Goal: Navigation & Orientation: Find specific page/section

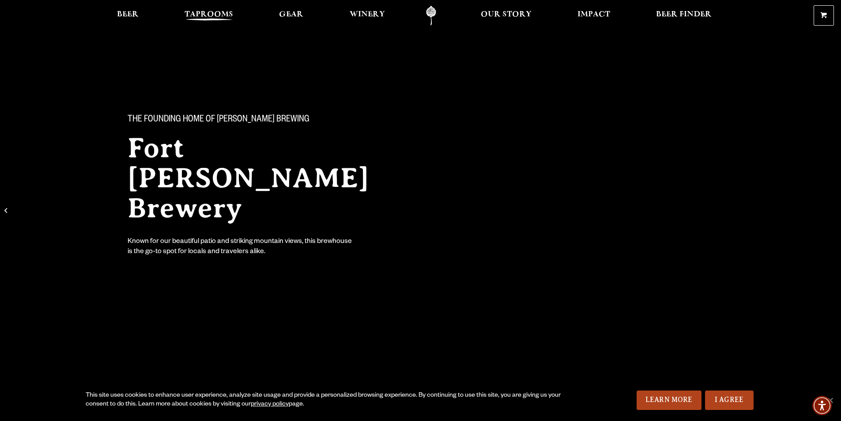
click at [211, 11] on span "Taprooms" at bounding box center [209, 14] width 49 height 7
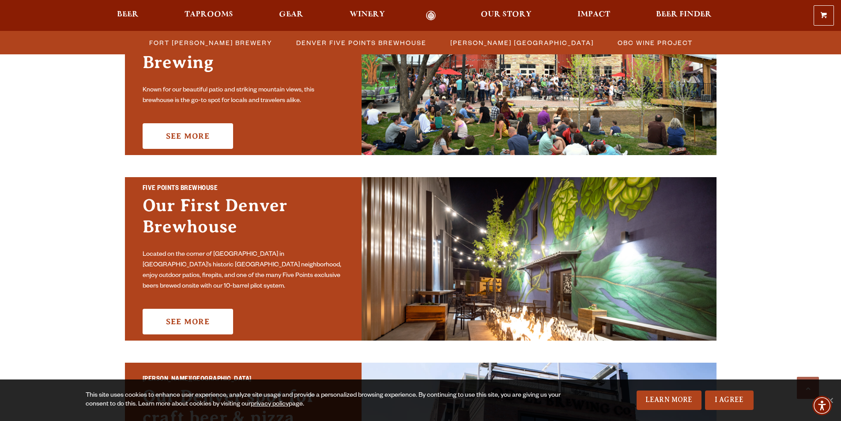
scroll to position [309, 0]
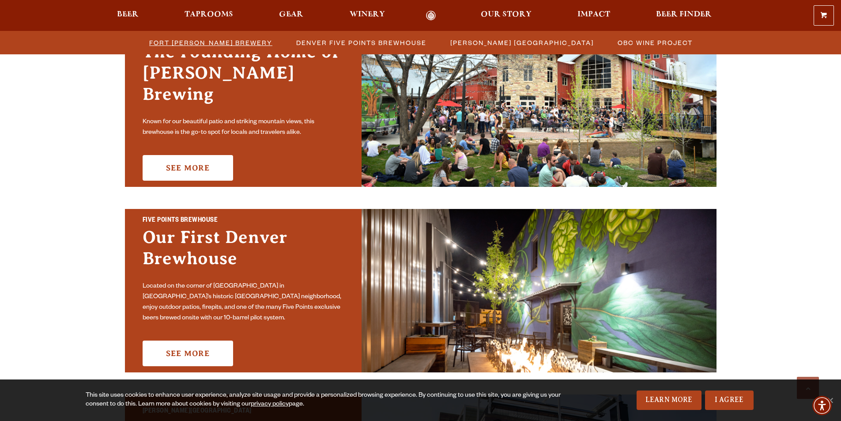
click at [212, 45] on span "Fort [PERSON_NAME] Brewery" at bounding box center [210, 42] width 123 height 13
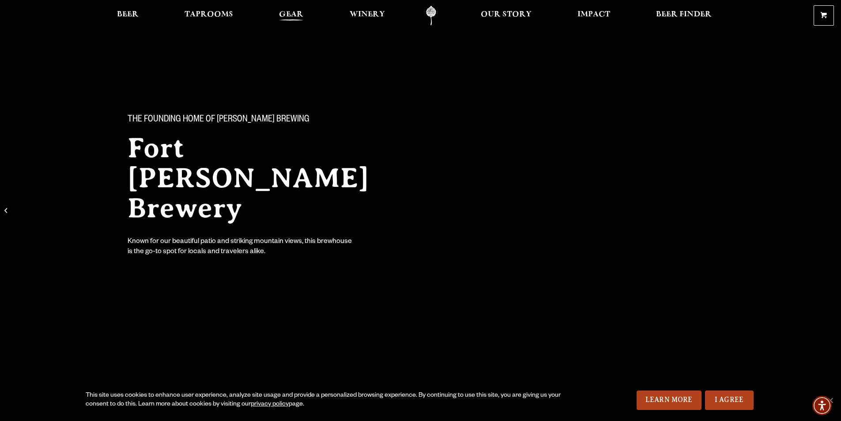
click at [294, 13] on span "Gear" at bounding box center [291, 14] width 24 height 7
